Goal: Obtain resource: Download file/media

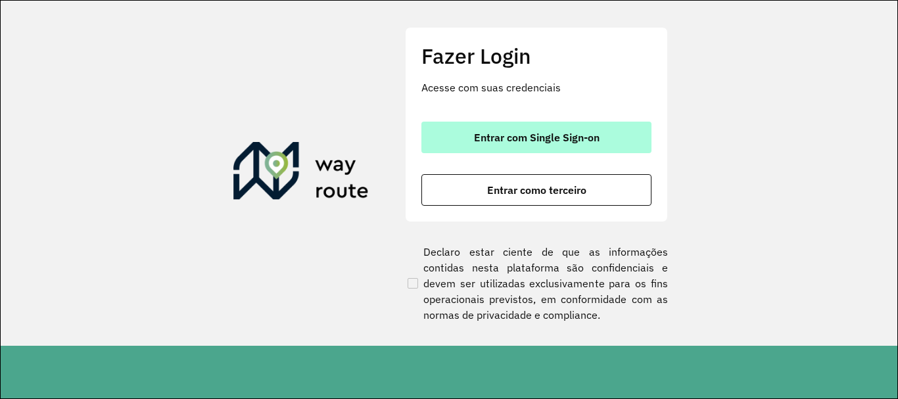
click at [552, 141] on span "Entrar com Single Sign-on" at bounding box center [537, 137] width 126 height 11
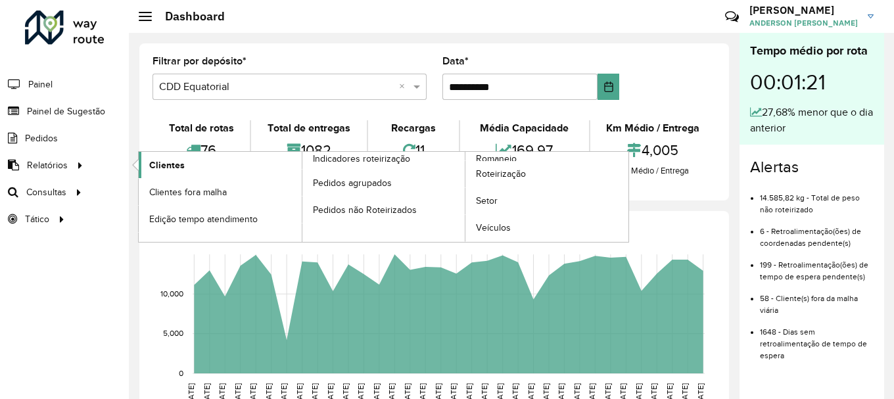
click at [166, 165] on span "Clientes" at bounding box center [167, 165] width 36 height 14
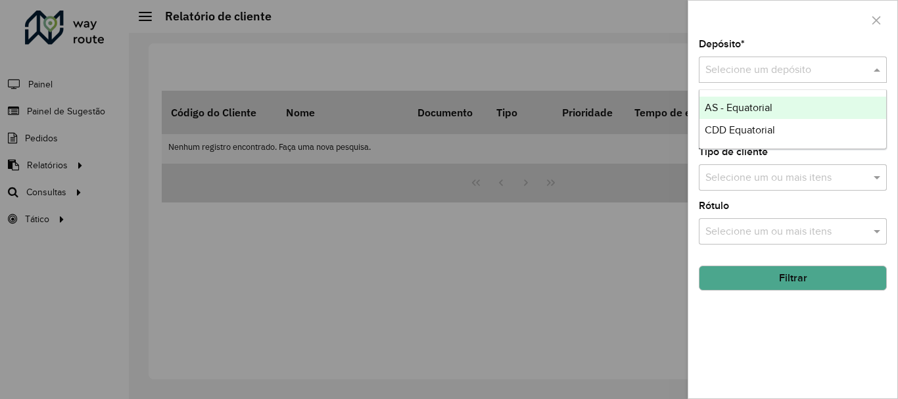
click at [758, 69] on input "text" at bounding box center [779, 70] width 149 height 16
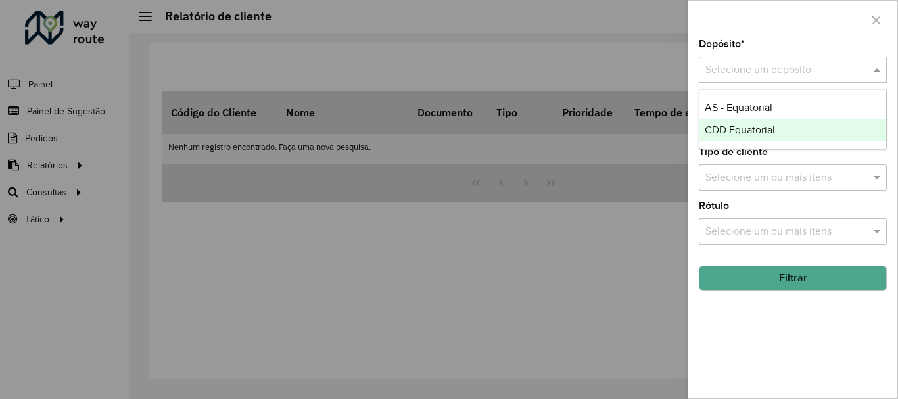
click at [738, 132] on span "CDD Equatorial" at bounding box center [740, 129] width 70 height 11
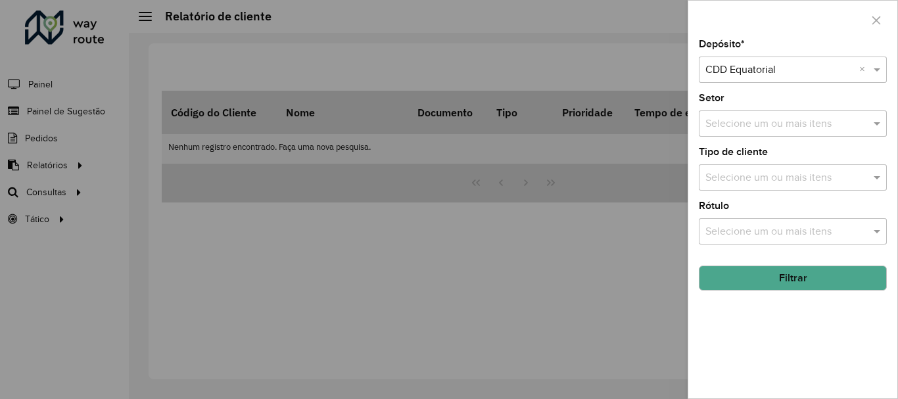
click at [775, 280] on button "Filtrar" at bounding box center [793, 278] width 188 height 25
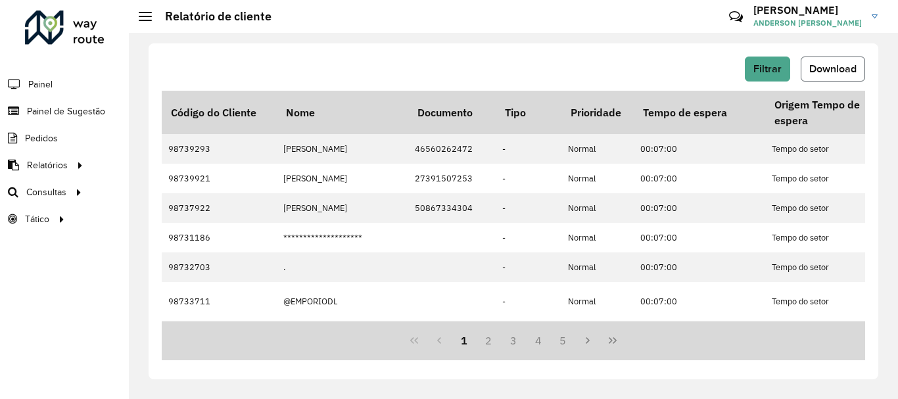
click at [838, 73] on span "Download" at bounding box center [832, 68] width 47 height 11
click at [136, 79] on div "Filtrar Download Código do Cliente Nome Documento Tipo Prioridade Tempo de espe…" at bounding box center [513, 216] width 769 height 366
